Goal: Information Seeking & Learning: Understand process/instructions

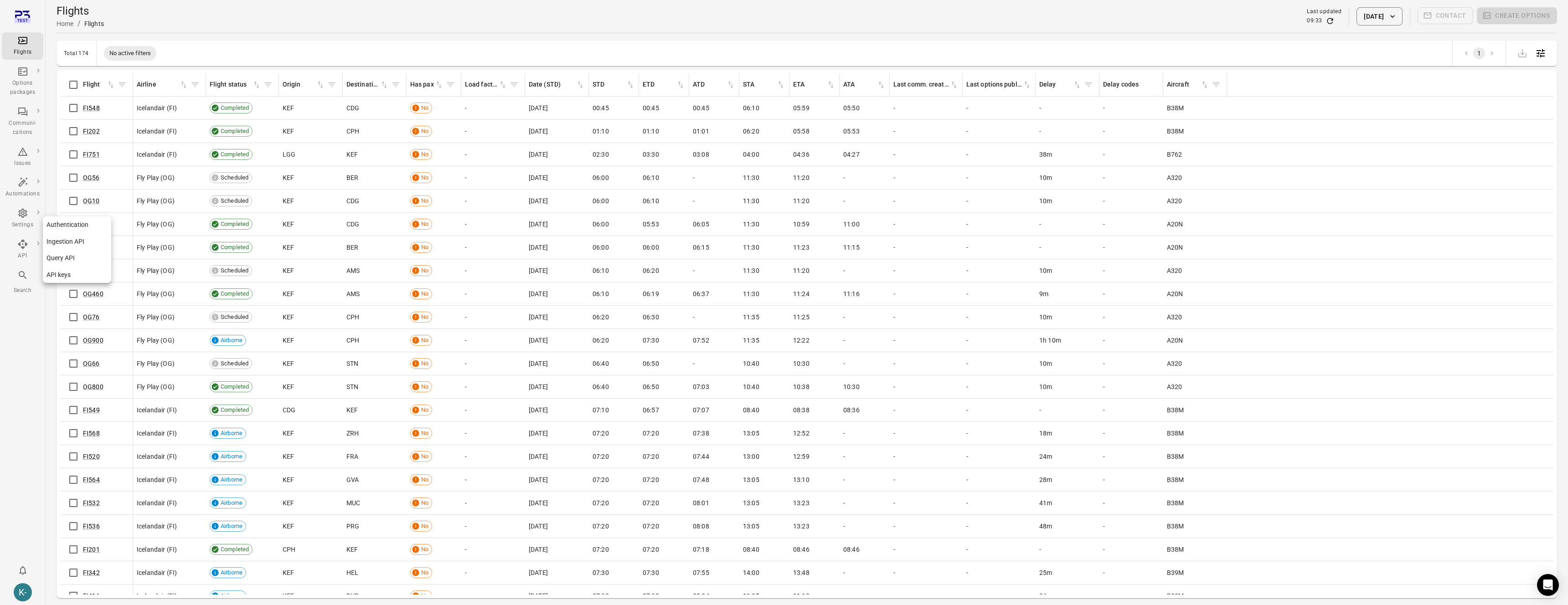
click at [57, 272] on link "API keys" at bounding box center [77, 275] width 69 height 17
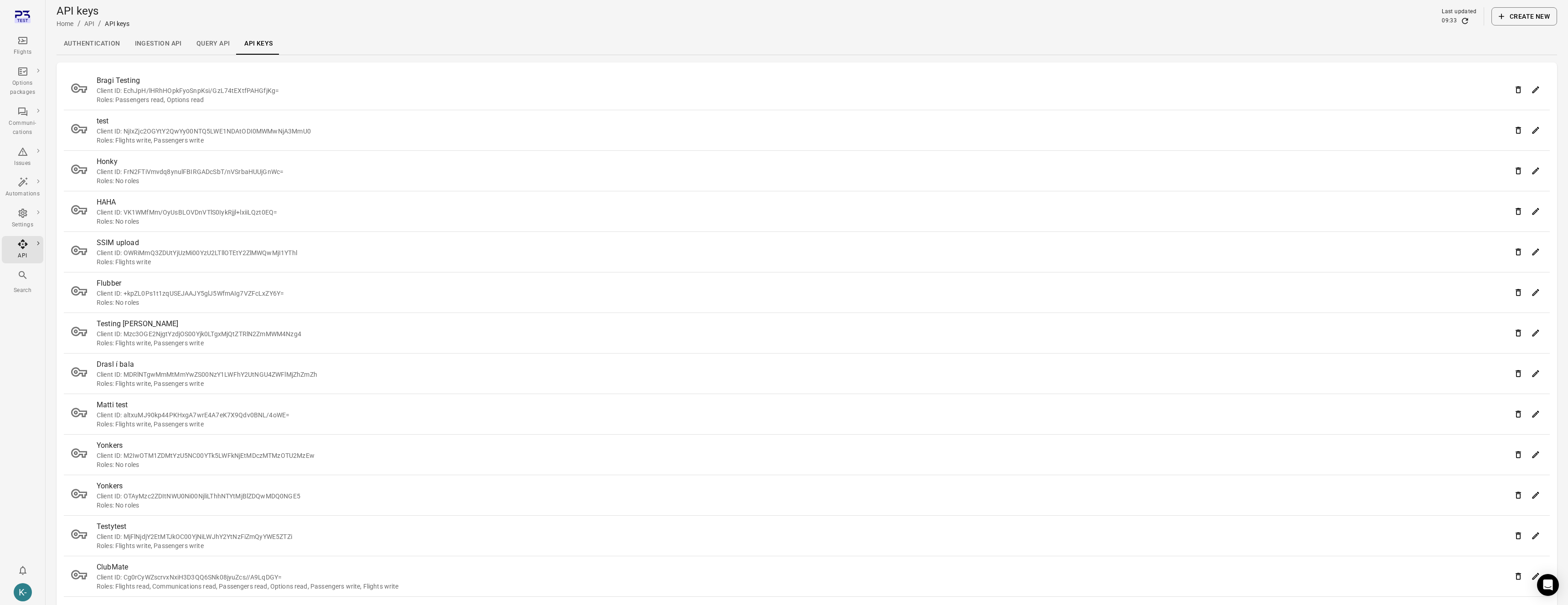
click at [154, 89] on div "Client ID: EchJpH/lHRhHOpkFyoSnpKsi/GzL74tEXtfPAHGfjKg=" at bounding box center [803, 90] width 1415 height 9
click at [10, 350] on div "Flights Options packages Communi-cations Issues Automations Settings API Search…" at bounding box center [23, 302] width 46 height 605
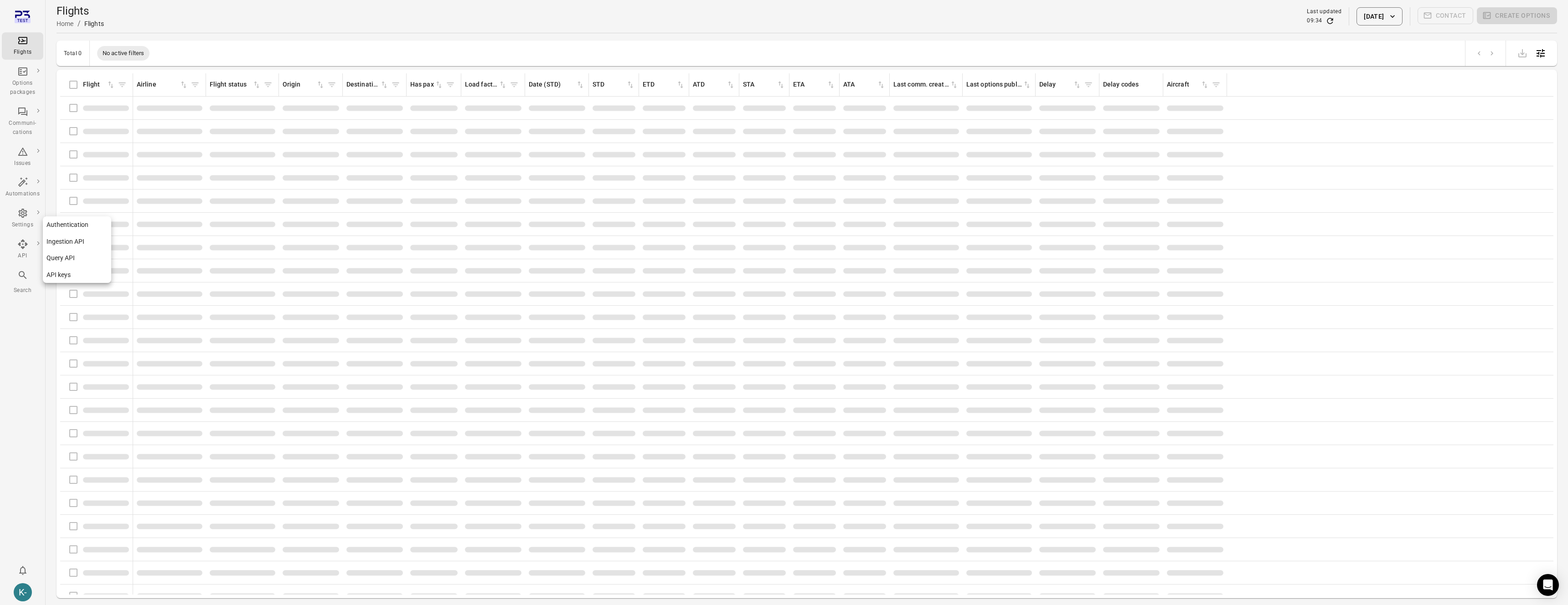
click at [63, 273] on link "API keys" at bounding box center [77, 275] width 69 height 17
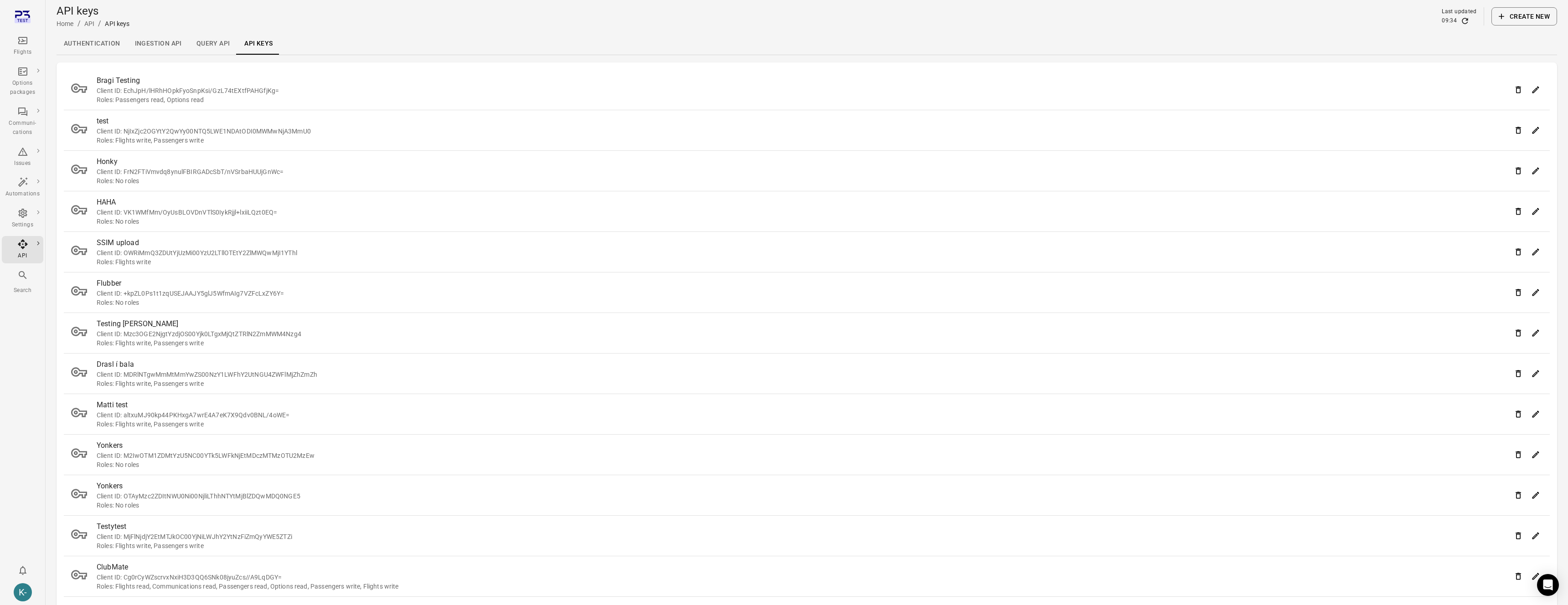
click at [1517, 20] on button "Create new" at bounding box center [1524, 17] width 66 height 18
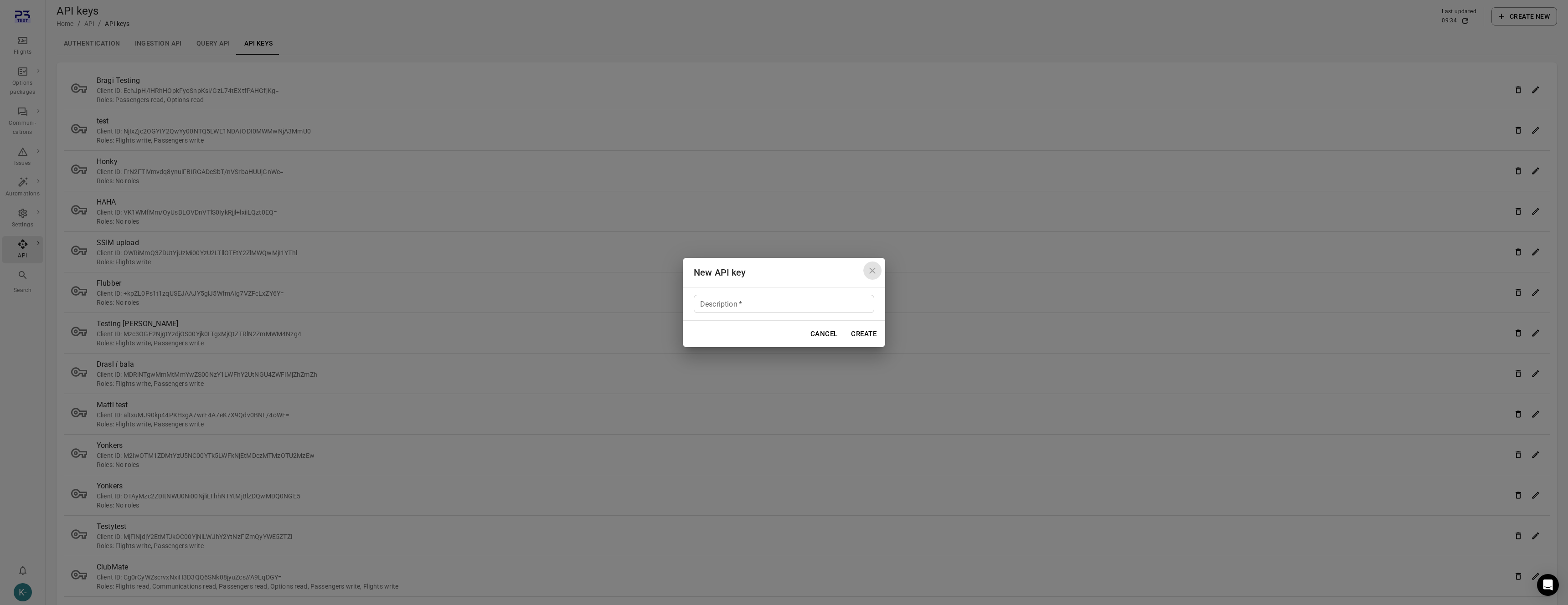
click at [872, 268] on icon "Close dialog" at bounding box center [873, 271] width 11 height 11
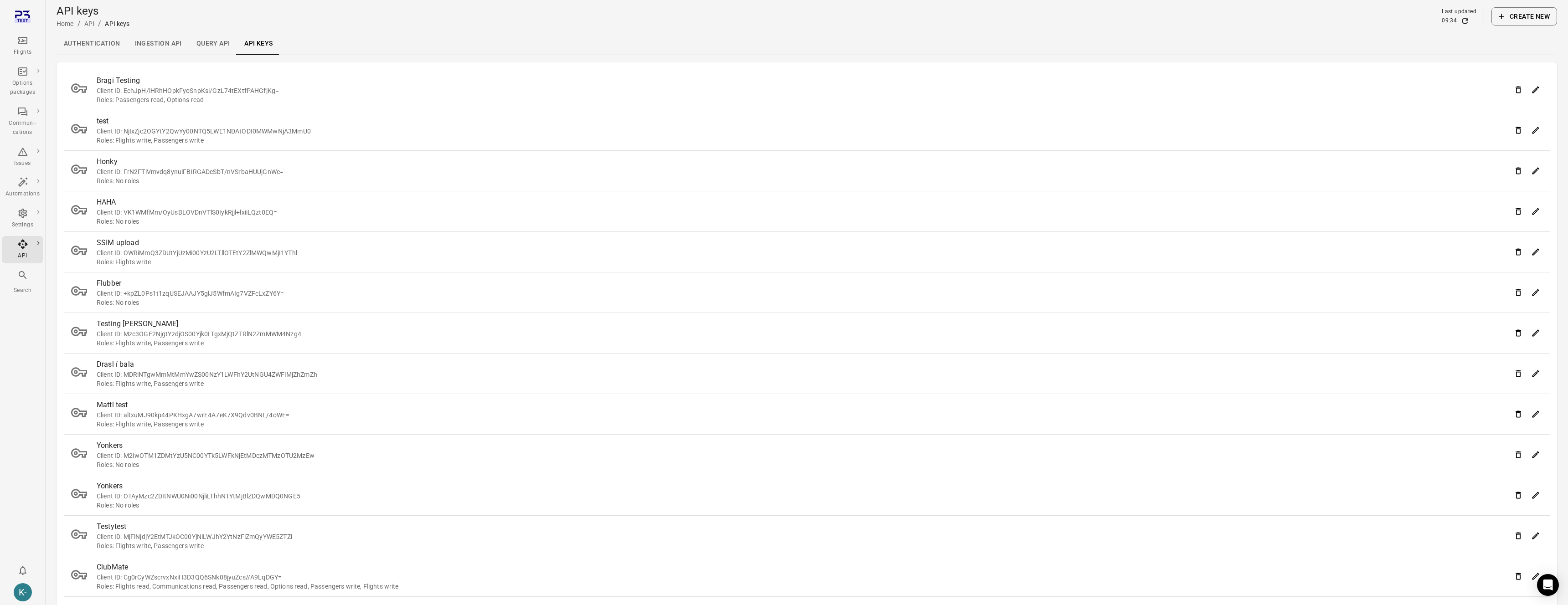
click at [128, 106] on li "Bragi Testing Client ID: EchJpH/lHRhHOpkFyoSnpKsi/GzL74tEXtfPAHGfjKg= Roles: Pa…" at bounding box center [806, 90] width 1486 height 40
click at [127, 94] on div "Client ID: EchJpH/lHRhHOpkFyoSnpKsi/GzL74tEXtfPAHGfjKg=" at bounding box center [803, 90] width 1415 height 9
click at [195, 40] on link "Query API" at bounding box center [214, 44] width 49 height 22
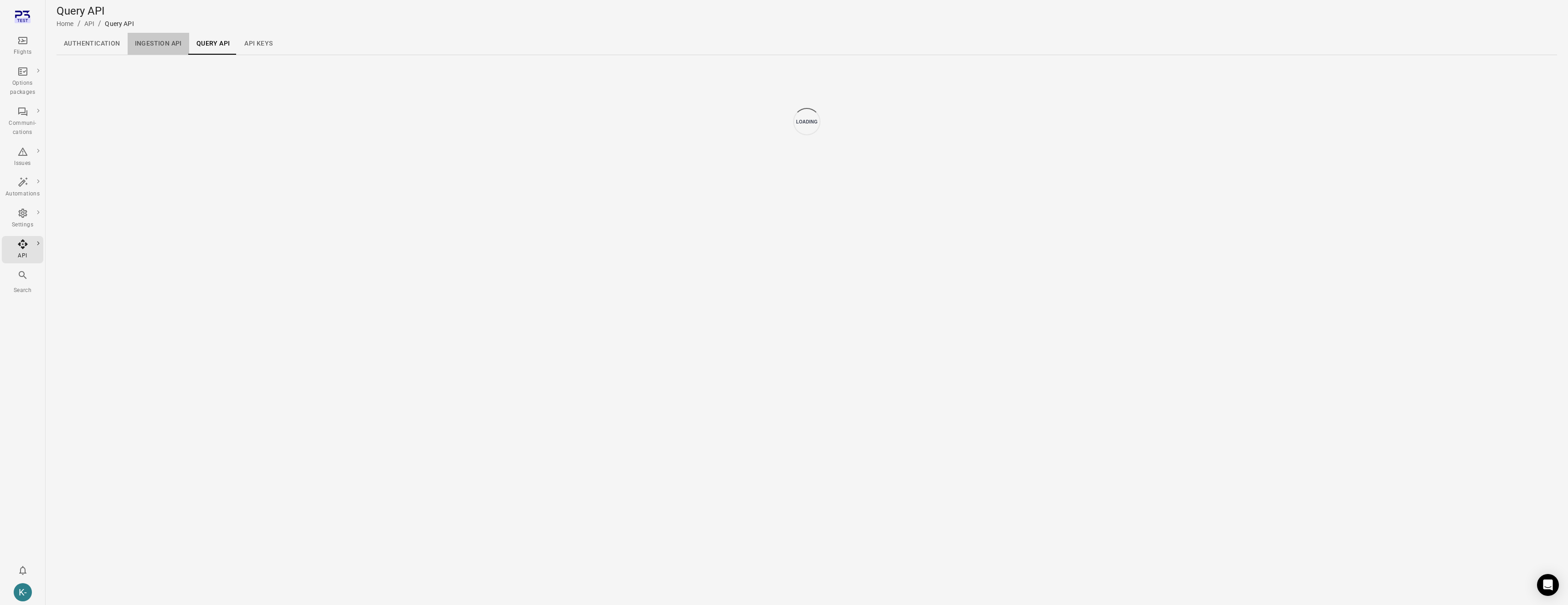
click at [142, 46] on link "Ingestion API" at bounding box center [158, 44] width 62 height 22
click at [102, 46] on link "Authentication" at bounding box center [92, 44] width 71 height 22
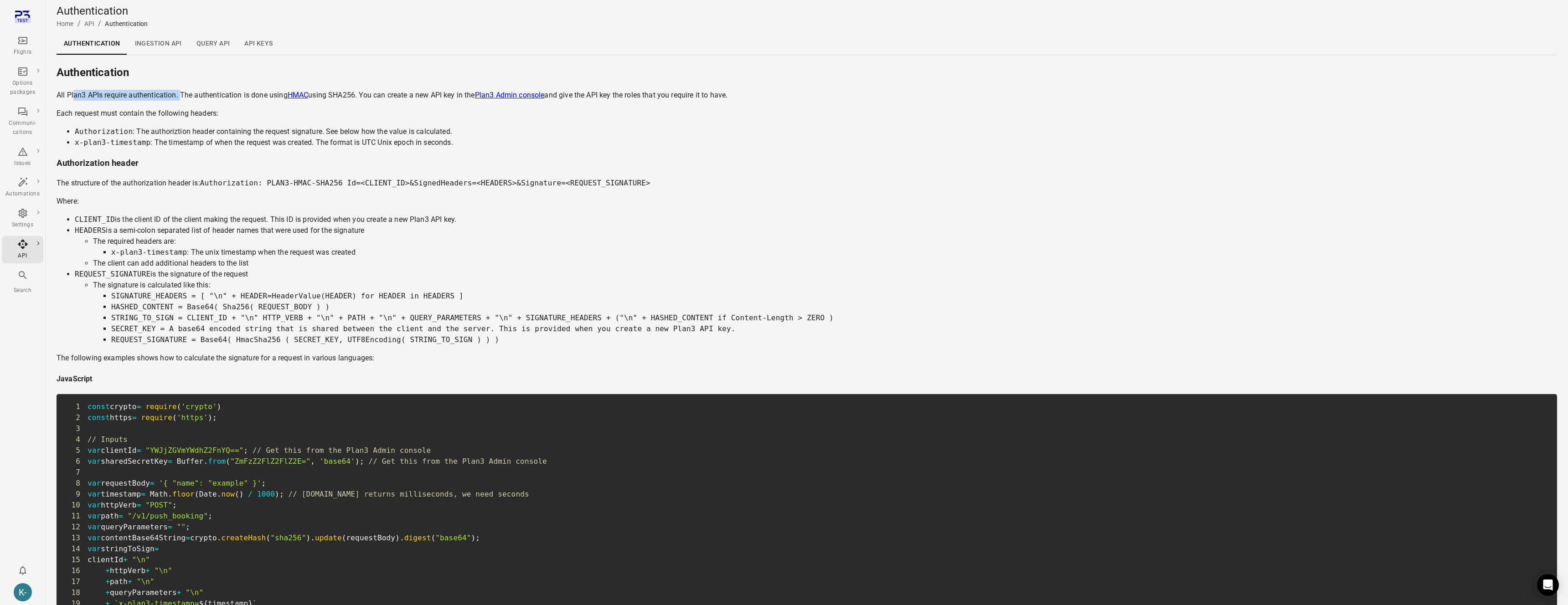
drag, startPoint x: 73, startPoint y: 96, endPoint x: 181, endPoint y: 96, distance: 108.0
click at [181, 96] on p "All Plan3 APIs require authentication. The authentication is done using HMAC us…" at bounding box center [807, 96] width 1500 height 11
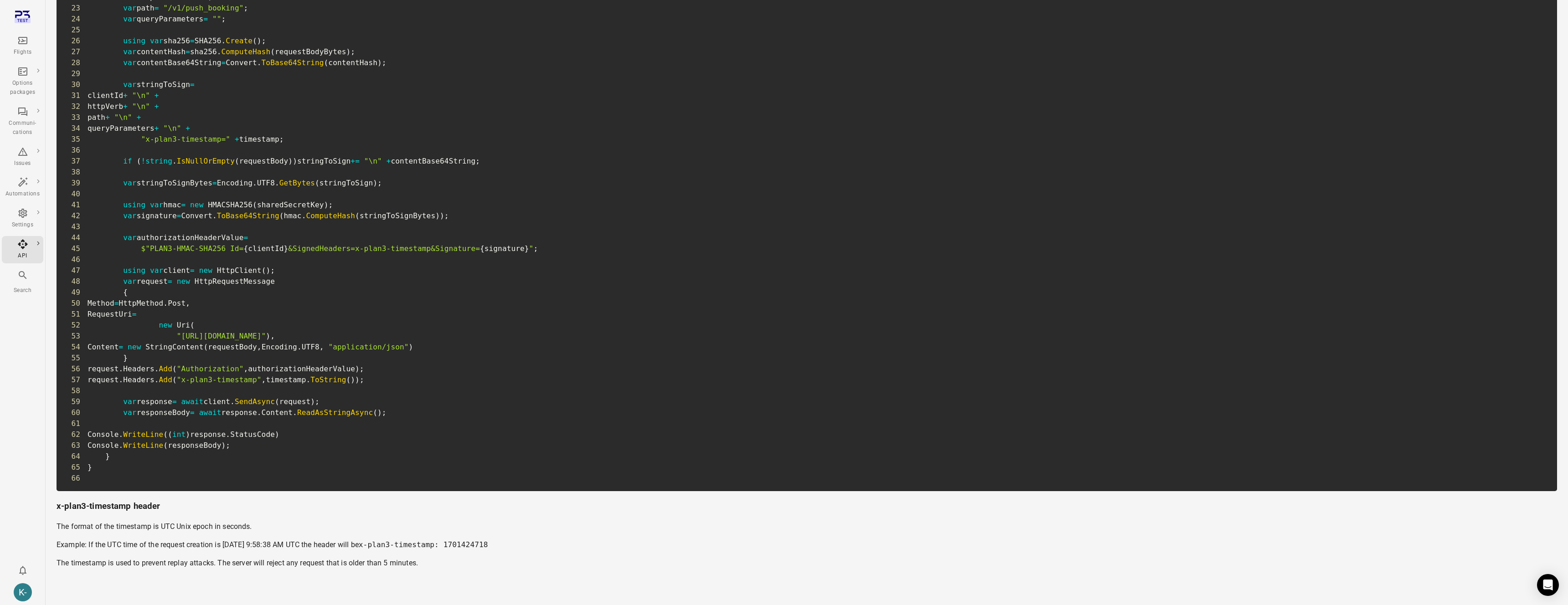
scroll to position [2600, 0]
click at [155, 545] on p "Example: If the UTC time of the request creation is December 1, 2023 9:58:38 AM…" at bounding box center [807, 545] width 1500 height 11
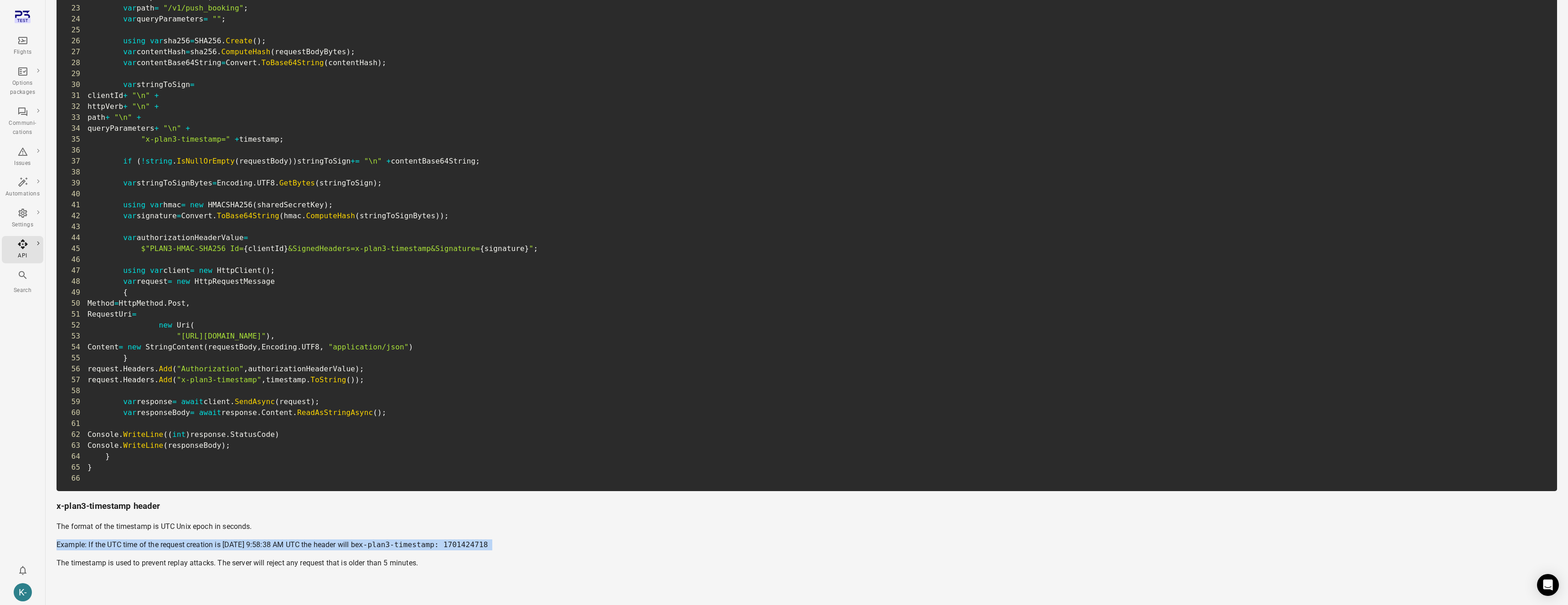
click at [155, 545] on p "Example: If the UTC time of the request creation is December 1, 2023 9:58:38 AM…" at bounding box center [807, 545] width 1500 height 11
click at [139, 563] on p "The timestamp is used to prevent replay attacks. The server will reject any req…" at bounding box center [807, 563] width 1500 height 11
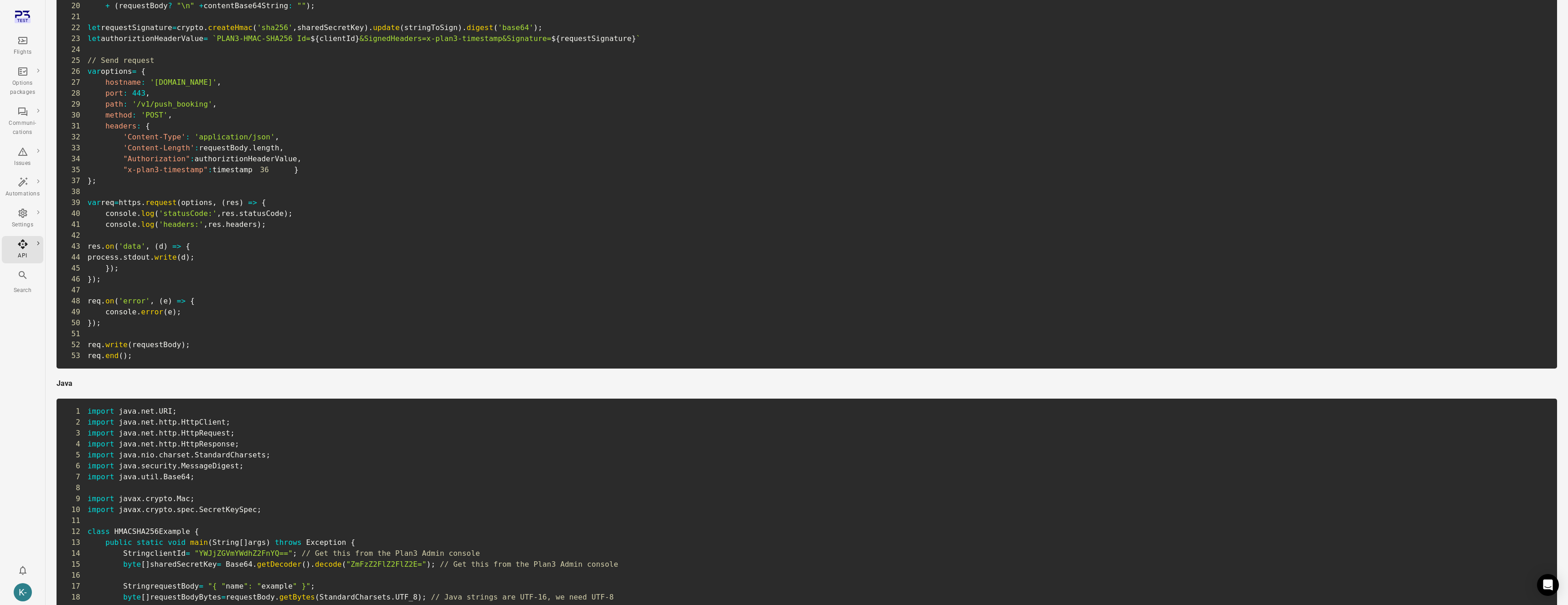
scroll to position [0, 0]
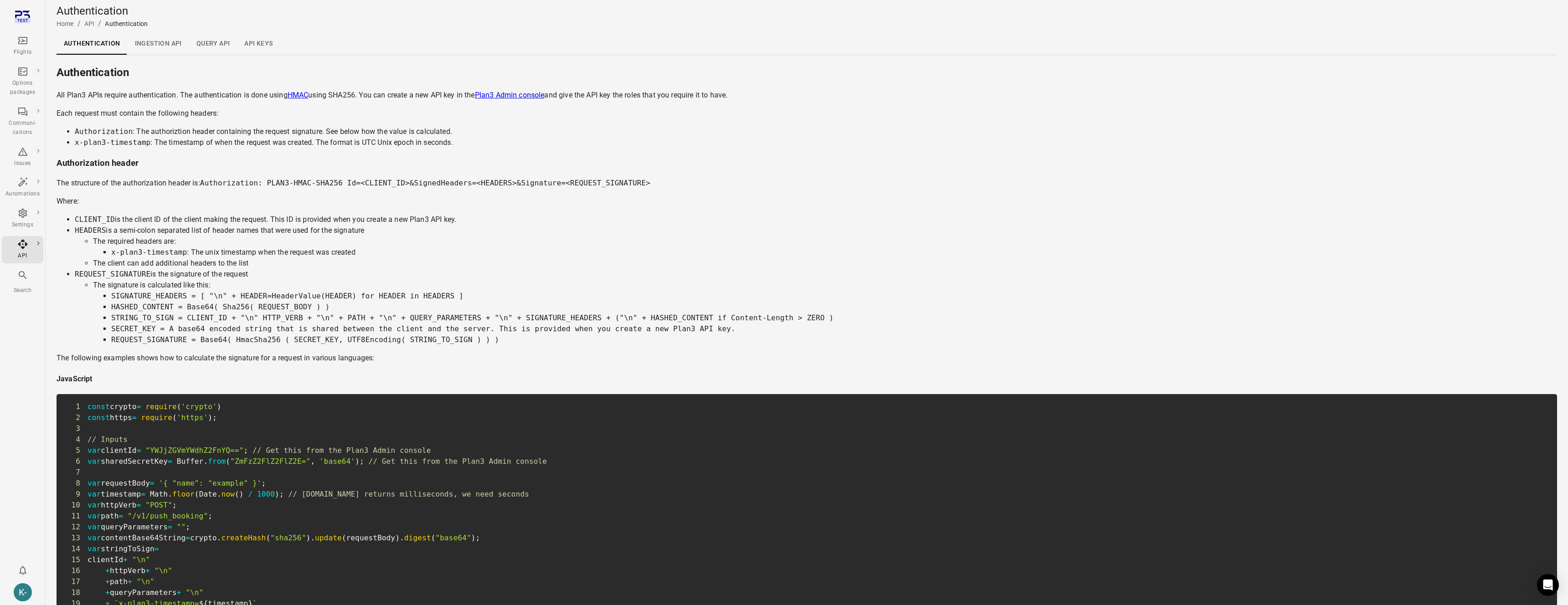
click at [21, 367] on div "Flights Options packages Communi-cations Issues Automations Settings API Search…" at bounding box center [23, 302] width 46 height 605
